Goal: Book appointment/travel/reservation

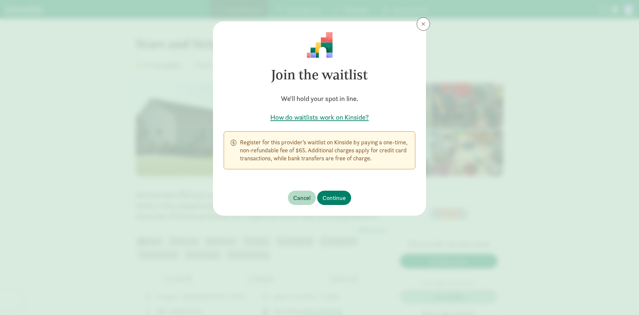
click at [315, 153] on p "Register for this provider’s waitlist on Kinside by paying a one-time, non-refu…" at bounding box center [324, 150] width 169 height 24
click at [420, 28] on button at bounding box center [423, 23] width 13 height 13
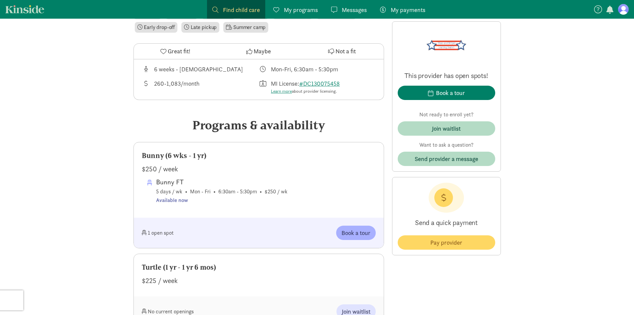
scroll to position [233, 0]
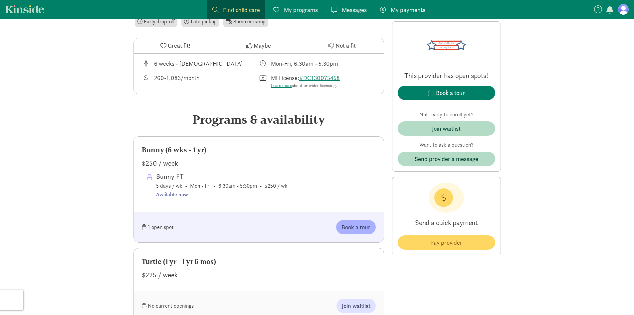
click at [177, 196] on div "Available now" at bounding box center [222, 194] width 132 height 9
click at [357, 225] on span "Book a tour" at bounding box center [356, 226] width 29 height 9
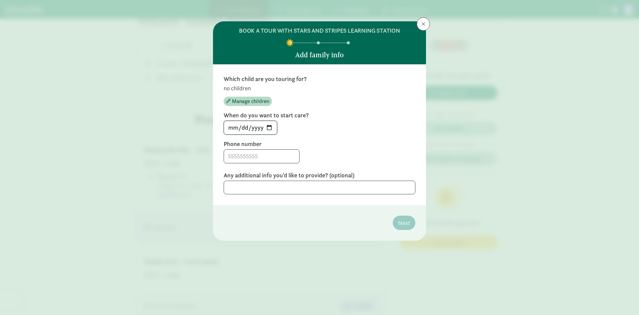
click at [270, 129] on input "[DATE]" at bounding box center [250, 127] width 53 height 13
type input "[DATE]"
click at [266, 160] on input at bounding box center [261, 156] width 75 height 13
type input "2693618561"
click at [378, 187] on textarea at bounding box center [320, 188] width 192 height 14
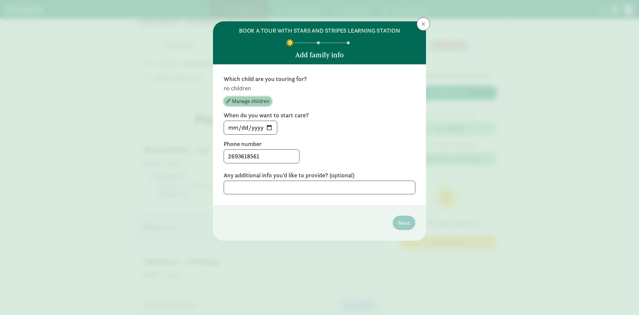
click at [259, 103] on span "Manage children" at bounding box center [250, 101] width 37 height 8
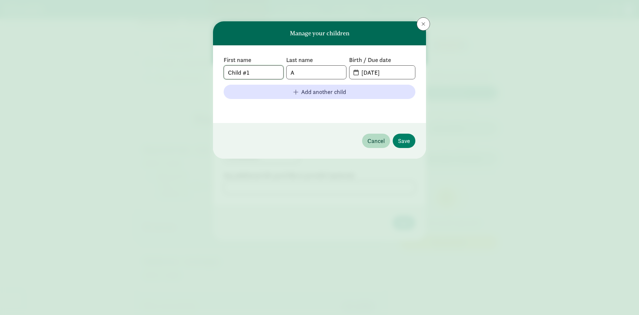
drag, startPoint x: 258, startPoint y: 74, endPoint x: 158, endPoint y: 69, distance: 100.7
click at [153, 68] on div "Manage your children First name Child #1 Last name A Birth / Due date [DATE] Ad…" at bounding box center [319, 157] width 639 height 315
type input "Scarlet"
type input "[PERSON_NAME]"
drag, startPoint x: 398, startPoint y: 73, endPoint x: 297, endPoint y: 70, distance: 100.6
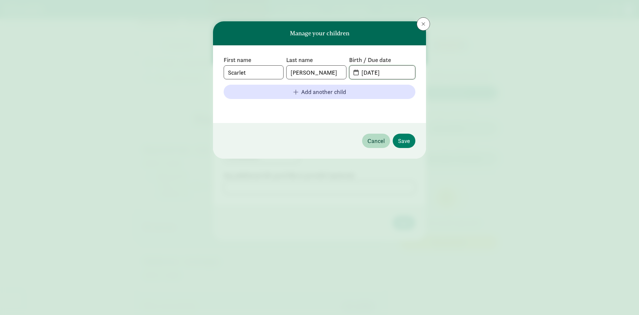
click at [297, 70] on div "First name Scarlet Last name [PERSON_NAME] Birth / Due date [DATE]" at bounding box center [320, 67] width 192 height 23
type input "[DATE]"
click at [406, 141] on span "Save" at bounding box center [404, 140] width 12 height 9
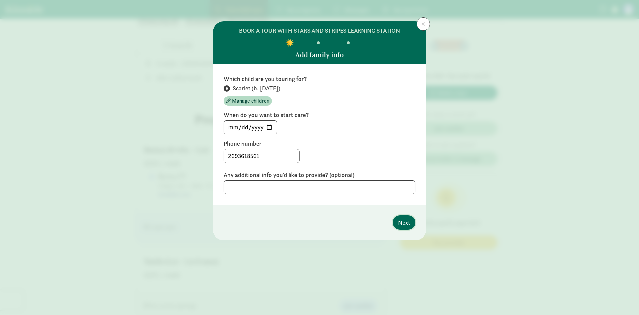
click at [405, 223] on span "Next" at bounding box center [404, 222] width 12 height 9
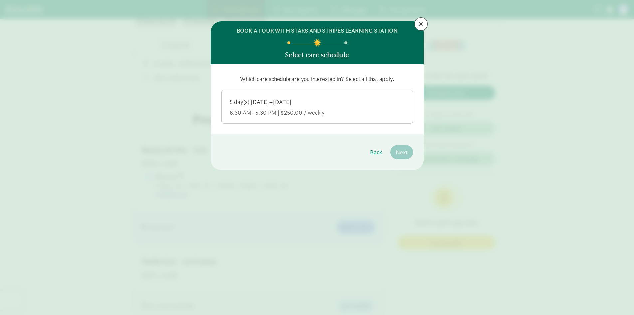
click at [288, 110] on div "6:30 AM–5:30 PM | $250.00 / weekly" at bounding box center [317, 113] width 175 height 8
click at [0, 0] on input "5 day(s) [DATE]–[DATE] 6:30 AM–5:30 PM | $250.00 / weekly" at bounding box center [0, 0] width 0 height 0
click at [399, 152] on span "Next" at bounding box center [402, 152] width 12 height 9
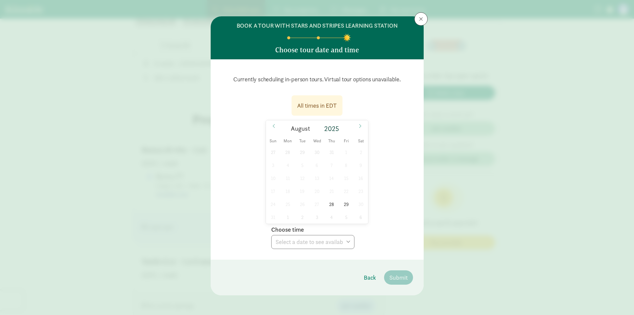
scroll to position [7, 0]
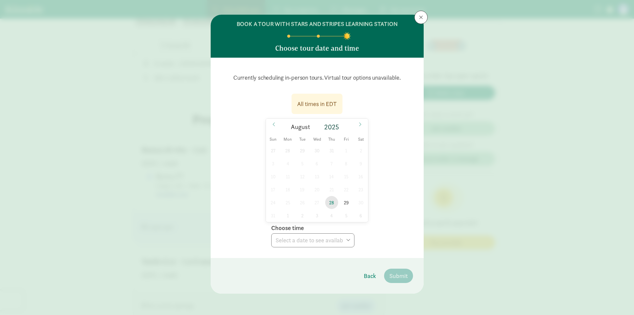
click at [332, 202] on span "28" at bounding box center [331, 202] width 13 height 13
click at [331, 243] on select "Choose time 09:30 AM 10:00 AM 10:30 AM 11:00 AM 11:30 AM 12:00 PM 12:30 PM 01:0…" at bounding box center [312, 240] width 83 height 14
click at [271, 233] on select "Choose time 09:30 AM 10:00 AM 10:30 AM 11:00 AM 11:30 AM 12:00 PM 12:30 PM 01:0…" at bounding box center [312, 240] width 83 height 14
click at [315, 240] on select "Choose time 09:30 AM 10:00 AM 10:30 AM 11:00 AM 11:30 AM 12:00 PM 12:30 PM 01:0…" at bounding box center [312, 240] width 83 height 14
select select "[DATE]T12:00:00.000-04:00"
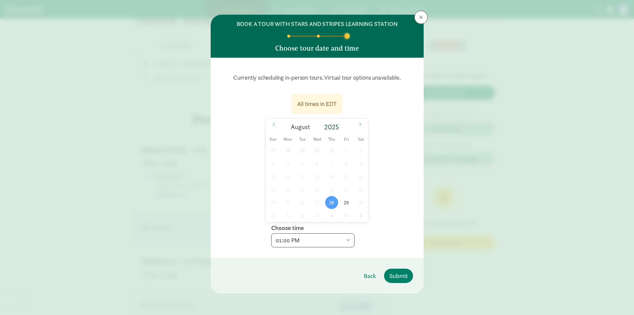
click at [271, 233] on select "Choose time 09:30 AM 10:00 AM 10:30 AM 11:00 AM 11:30 AM 12:00 PM 12:30 PM 01:0…" at bounding box center [312, 240] width 83 height 14
click at [400, 272] on span "Submit" at bounding box center [399, 275] width 18 height 9
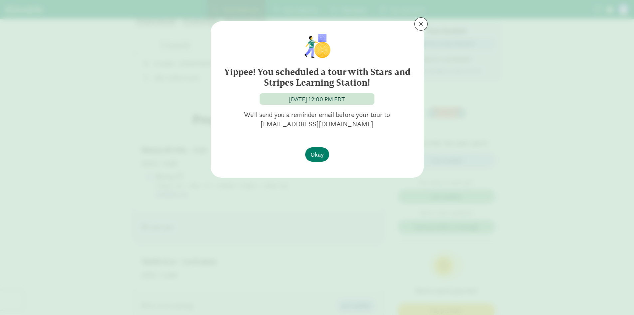
scroll to position [0, 0]
click at [317, 152] on span "Okay" at bounding box center [317, 154] width 13 height 9
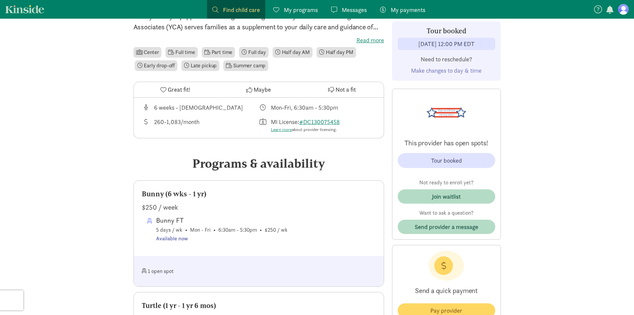
scroll to position [167, 0]
